Goal: Task Accomplishment & Management: Complete application form

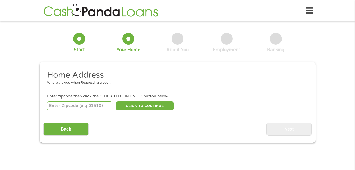
click at [69, 107] on input "number" at bounding box center [79, 105] width 65 height 9
type input "46725"
click at [143, 105] on button "CLICK TO CONTINUE" at bounding box center [145, 105] width 58 height 9
type input "46725"
type input "[GEOGRAPHIC_DATA]"
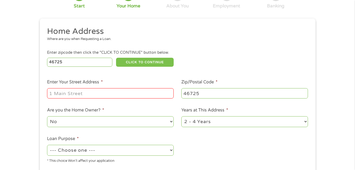
scroll to position [53, 0]
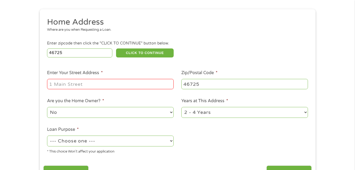
click at [98, 84] on input "Enter Your Street Address *" at bounding box center [110, 84] width 127 height 10
type input "7119 e 500 s"
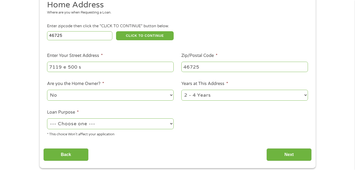
scroll to position [79, 0]
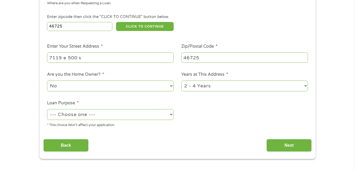
click at [135, 85] on select "No Yes" at bounding box center [110, 85] width 127 height 11
select select "yes"
click at [47, 80] on select "No Yes" at bounding box center [110, 85] width 127 height 11
click at [104, 114] on select "--- Choose one --- Pay Bills Debt Consolidation Home Improvement Major Purchase…" at bounding box center [110, 114] width 127 height 11
select select "paybills"
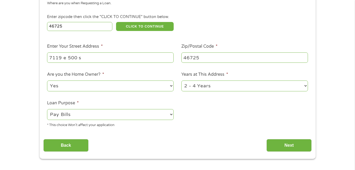
click at [47, 109] on select "--- Choose one --- Pay Bills Debt Consolidation Home Improvement Major Purchase…" at bounding box center [110, 114] width 127 height 11
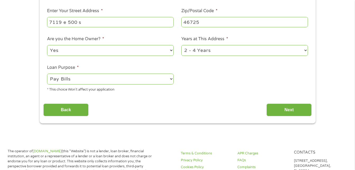
scroll to position [132, 0]
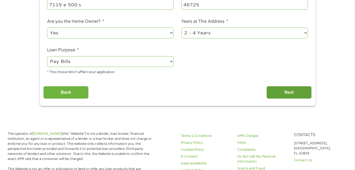
click at [286, 93] on input "Next" at bounding box center [289, 92] width 45 height 13
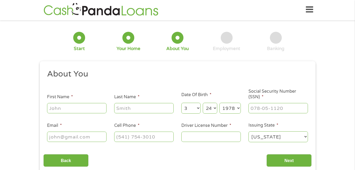
scroll to position [0, 0]
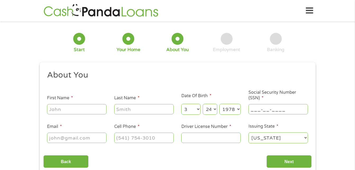
click at [261, 108] on input "___-__-____" at bounding box center [279, 109] width 60 height 10
type input "311-96-3988"
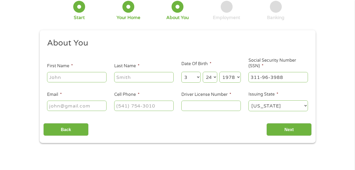
scroll to position [53, 0]
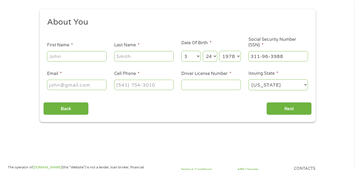
click at [71, 86] on input "Email *" at bounding box center [77, 85] width 60 height 10
type input "[EMAIL_ADDRESS][DOMAIN_NAME]"
type input "[PERSON_NAME]"
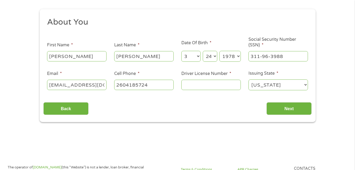
type input "[PHONE_NUMBER]"
click at [197, 84] on input "Driver License Number *" at bounding box center [212, 85] width 60 height 10
type input "0280065147"
click at [282, 109] on input "Next" at bounding box center [289, 108] width 45 height 13
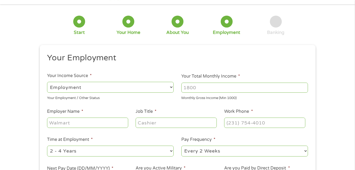
scroll to position [26, 0]
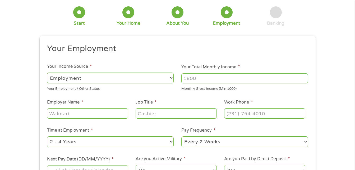
click at [204, 78] on input "Your Total Monthly Income *" at bounding box center [245, 78] width 127 height 10
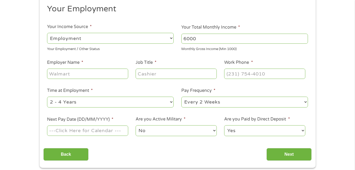
scroll to position [79, 0]
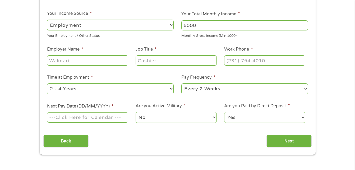
type input "6000"
click at [77, 60] on input "Employer Name *" at bounding box center [87, 60] width 81 height 10
type input "ups"
click at [162, 60] on input "Job Title *" at bounding box center [176, 60] width 81 height 10
type input "sorter"
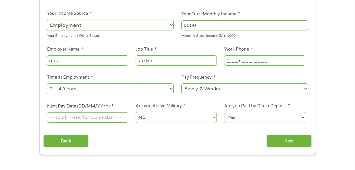
click at [271, 62] on input "(___) ___-____" at bounding box center [264, 60] width 81 height 10
type input "[PHONE_NUMBER]"
click at [172, 89] on select "--- Choose one --- 1 Year or less 1 - 2 Years 2 - 4 Years Over 4 Years" at bounding box center [110, 88] width 127 height 11
select select "60months"
click at [47, 83] on select "--- Choose one --- 1 Year or less 1 - 2 Years 2 - 4 Years Over 4 Years" at bounding box center [110, 88] width 127 height 11
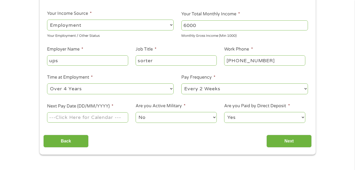
click at [227, 87] on select "--- Choose one --- Every 2 Weeks Every Week Monthly Semi-Monthly" at bounding box center [245, 88] width 127 height 11
select select "weekly"
click at [182, 83] on select "--- Choose one --- Every 2 Weeks Every Week Monthly Semi-Monthly" at bounding box center [245, 88] width 127 height 11
click at [116, 116] on input "Next Pay Date (DD/MM/YYYY) *" at bounding box center [87, 117] width 81 height 10
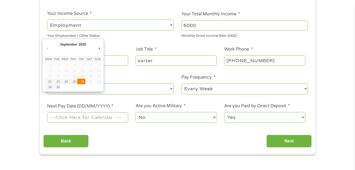
type input "[DATE]"
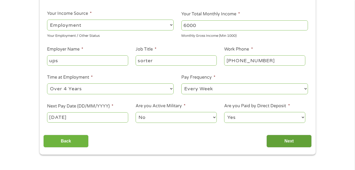
click at [290, 140] on input "Next" at bounding box center [289, 141] width 45 height 13
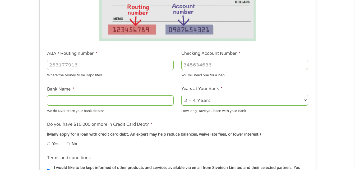
scroll to position [132, 0]
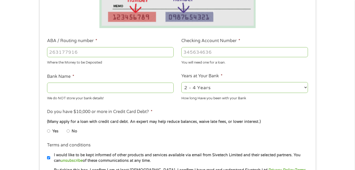
click at [89, 52] on input "ABA / Routing number *" at bounding box center [110, 52] width 127 height 10
type input "274973222"
type input "THREE RIVERS F C U"
type input "274973222"
click at [213, 51] on input "Checking Account Number *" at bounding box center [245, 52] width 127 height 10
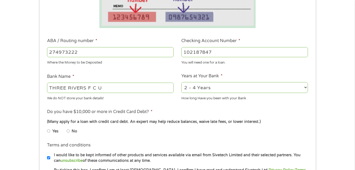
type input "102187847"
click at [217, 86] on select "2 - 4 Years 6 - 12 Months 1 - 2 Years Over 4 Years" at bounding box center [245, 87] width 127 height 11
select select "60months"
click at [182, 82] on select "2 - 4 Years 6 - 12 Months 1 - 2 Years Over 4 Years" at bounding box center [245, 87] width 127 height 11
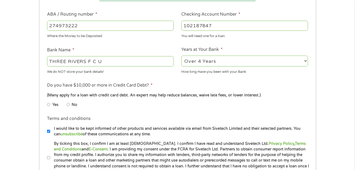
scroll to position [185, 0]
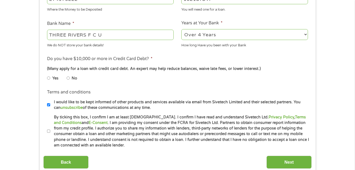
click at [49, 79] on input "Yes" at bounding box center [48, 78] width 3 height 8
radio input "true"
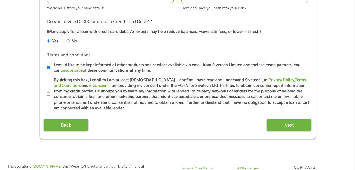
scroll to position [238, 0]
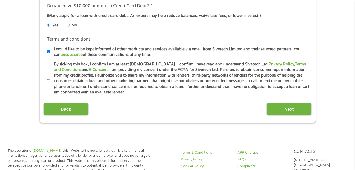
click at [48, 77] on input "By ticking this box, I confirm I am at least [DEMOGRAPHIC_DATA]. I confirm I ha…" at bounding box center [48, 78] width 3 height 8
checkbox input "true"
click at [297, 110] on input "Next" at bounding box center [289, 109] width 45 height 13
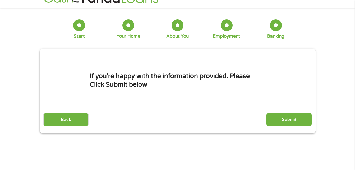
scroll to position [0, 0]
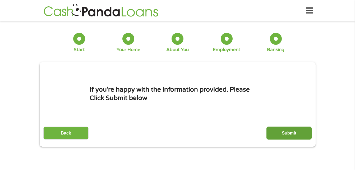
click at [290, 131] on input "Submit" at bounding box center [289, 133] width 45 height 13
